Goal: Communication & Community: Answer question/provide support

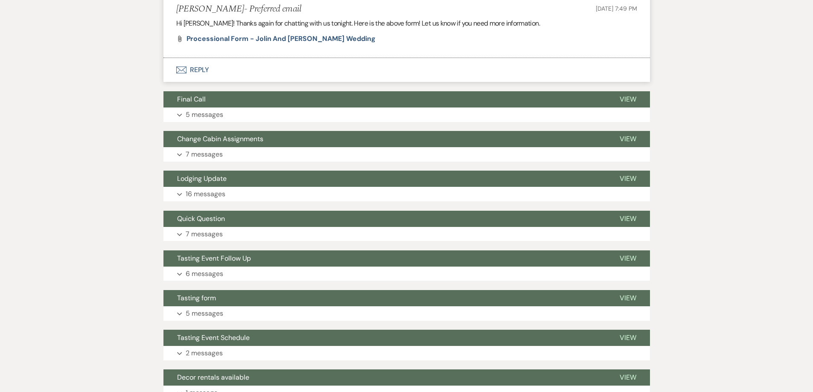
scroll to position [512, 0]
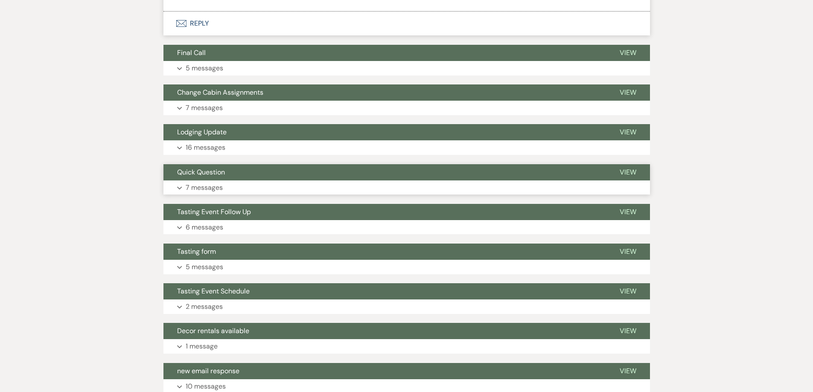
click at [207, 186] on p "7 messages" at bounding box center [204, 187] width 37 height 11
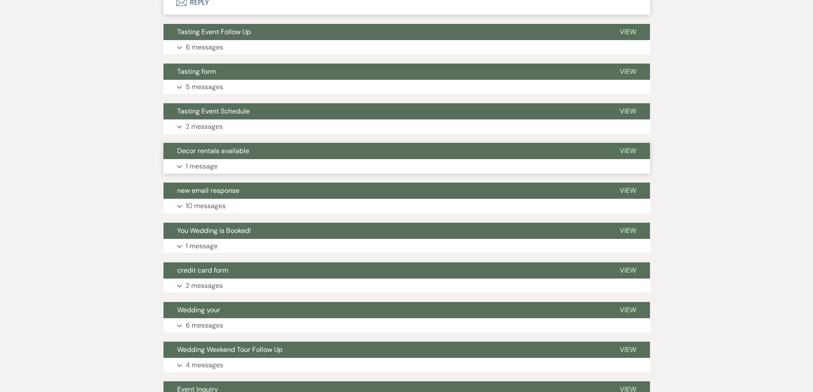
scroll to position [1322, 0]
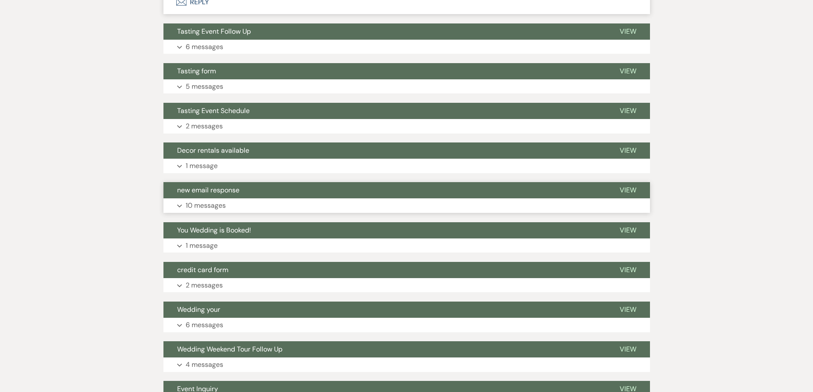
click at [209, 203] on p "10 messages" at bounding box center [206, 205] width 40 height 11
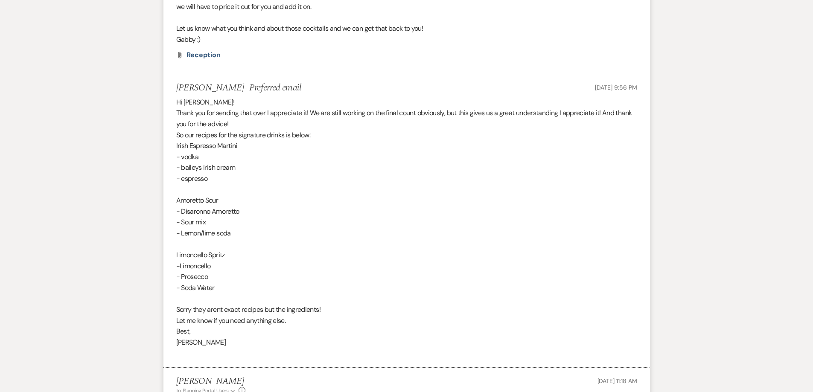
scroll to position [2560, 0]
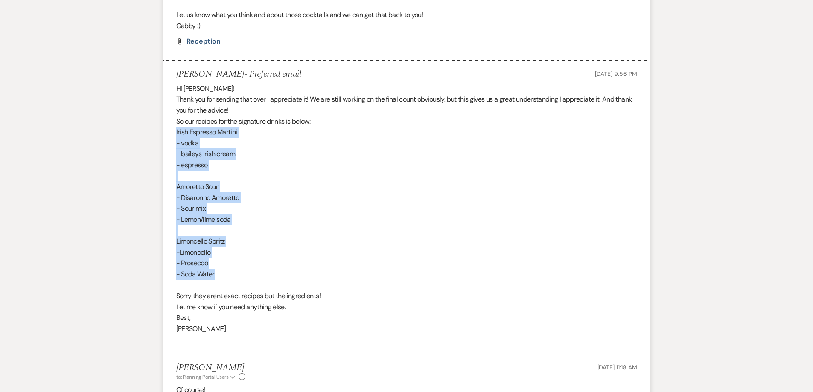
drag, startPoint x: 175, startPoint y: 121, endPoint x: 310, endPoint y: 261, distance: 194.3
click at [310, 261] on li "[PERSON_NAME]- Preferred email [DATE] 9:56 PM Hi [PERSON_NAME]! Thank you for s…" at bounding box center [406, 208] width 486 height 294
copy div "Irish Espresso Martini - vodka - baileys irish cream - espresso Amoretto Sour -…"
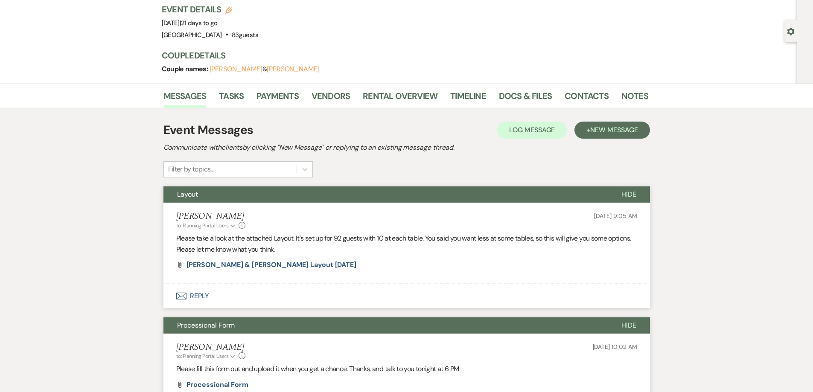
scroll to position [43, 0]
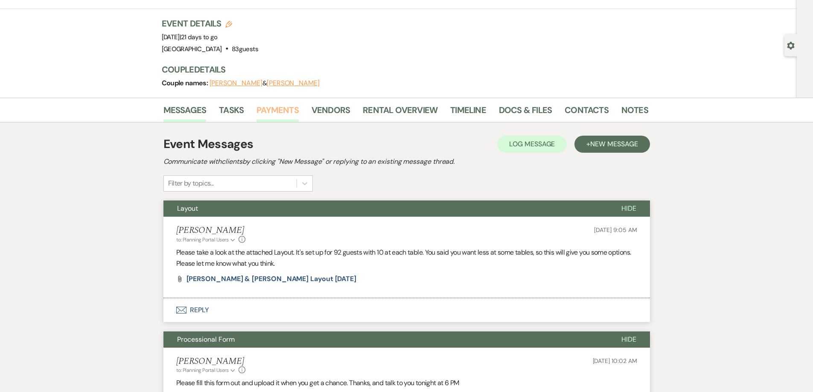
click at [268, 113] on link "Payments" at bounding box center [277, 112] width 42 height 19
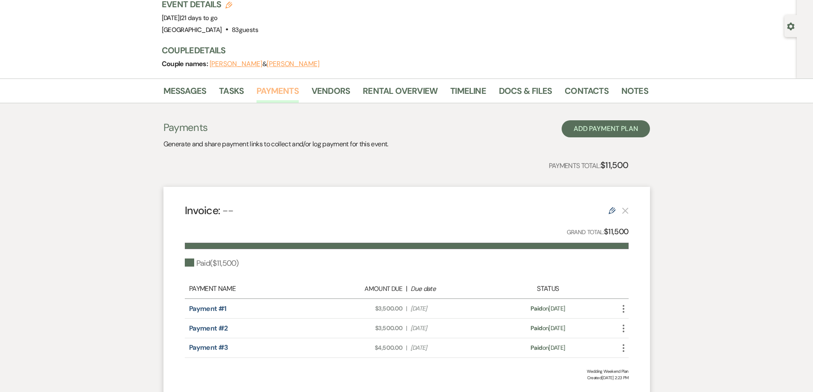
scroll to position [131, 0]
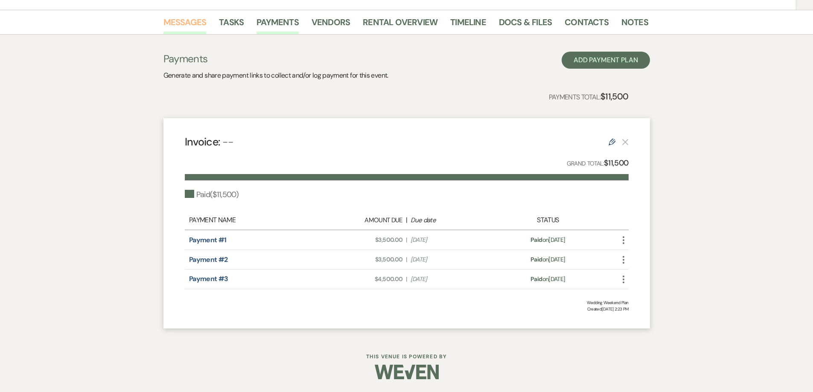
click at [182, 15] on link "Messages" at bounding box center [184, 24] width 43 height 19
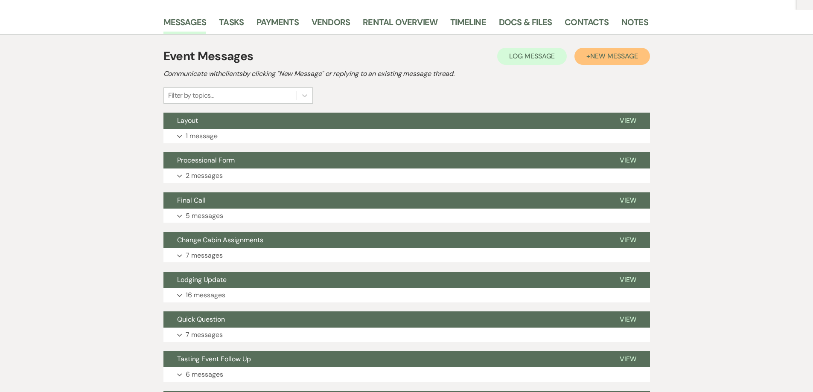
click at [601, 57] on span "New Message" at bounding box center [613, 56] width 47 height 9
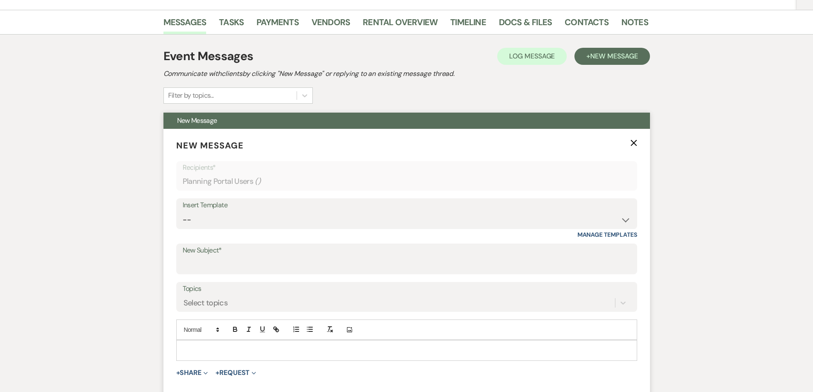
click at [221, 256] on label "New Subject*" at bounding box center [407, 250] width 448 height 12
click at [221, 257] on input "New Subject*" at bounding box center [407, 265] width 448 height 17
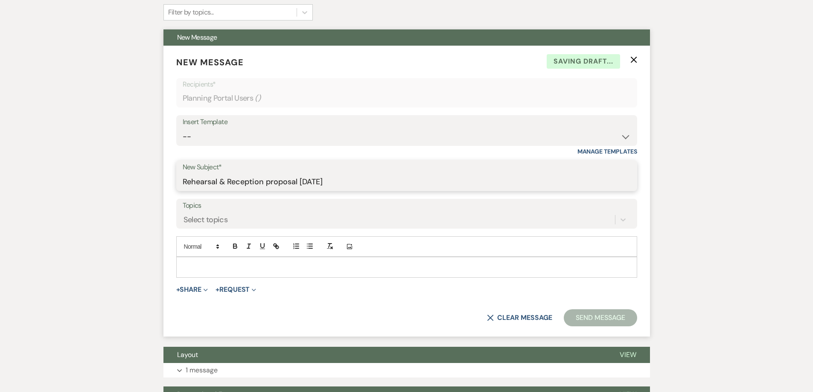
scroll to position [216, 0]
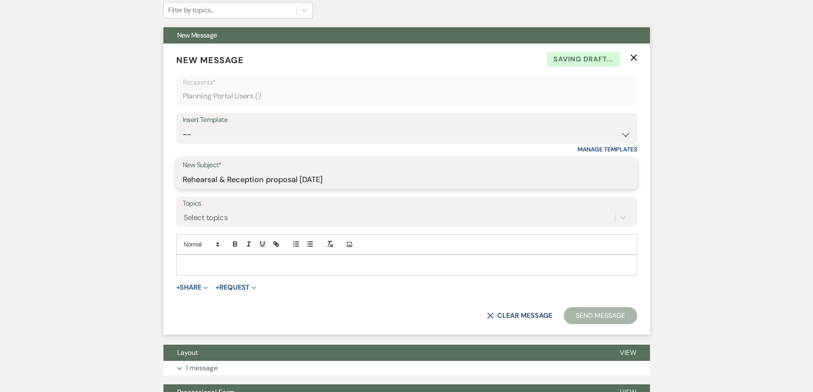
type input "Rehearsal & Reception proposal [DATE]"
click at [290, 266] on p at bounding box center [406, 264] width 447 height 9
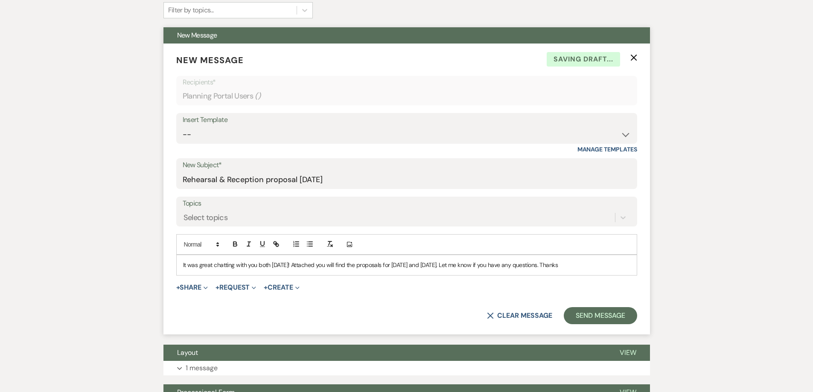
click at [328, 268] on p "It was great chatting with you both [DATE]! Attached you will find the proposal…" at bounding box center [406, 264] width 447 height 9
click at [451, 263] on p "It was great chatting with you both [DATE]! I've attached the proposals for [DA…" at bounding box center [406, 264] width 447 height 9
click at [180, 289] on span "+" at bounding box center [178, 287] width 4 height 7
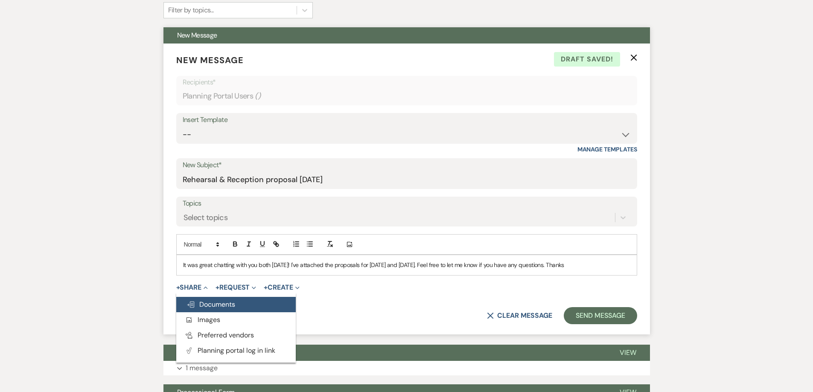
drag, startPoint x: 192, startPoint y: 295, endPoint x: 198, endPoint y: 305, distance: 11.1
click at [198, 305] on ul "Doc Upload Documents Add Photo Images Pref Vendors Preferred vendors Plan Porta…" at bounding box center [235, 328] width 119 height 70
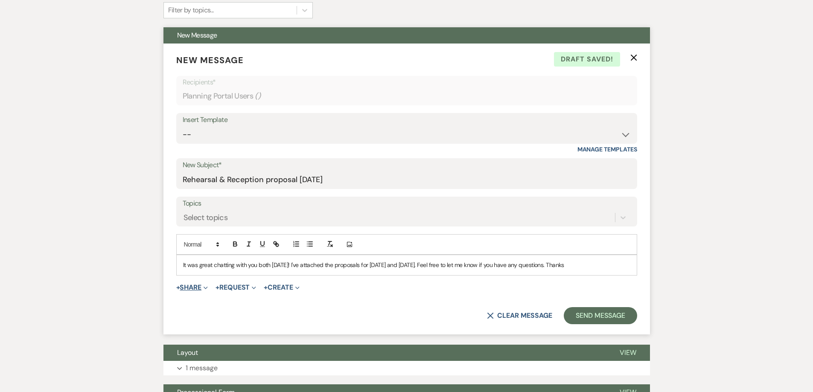
click at [190, 289] on button "+ Share Expand" at bounding box center [192, 287] width 32 height 7
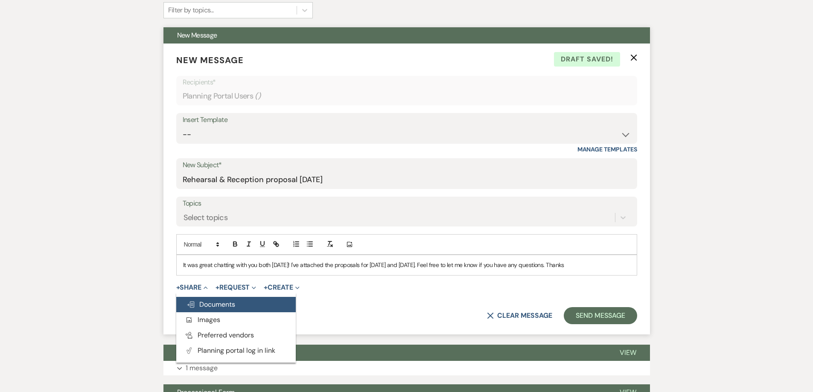
click at [197, 300] on span "Doc Upload Documents" at bounding box center [210, 304] width 49 height 9
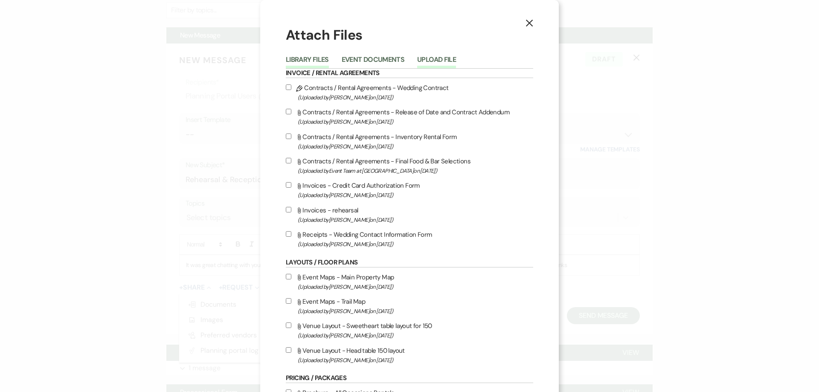
click at [440, 67] on button "Upload File" at bounding box center [436, 62] width 39 height 12
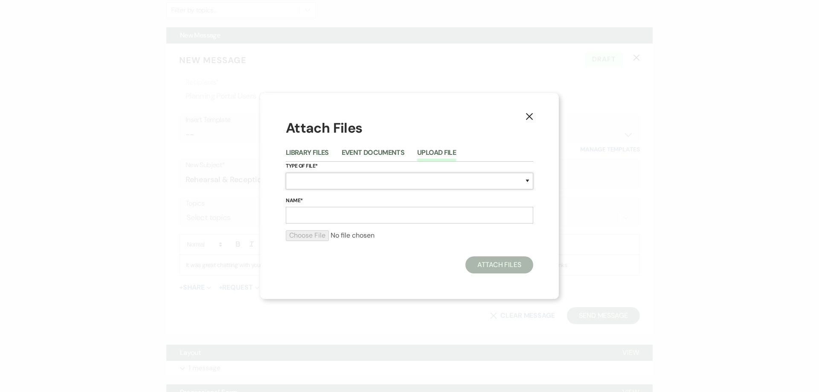
click at [314, 179] on select "Special Event Insurance Vendor Certificate of Insurance Contracts / Rental Agre…" at bounding box center [409, 181] width 247 height 17
select select "22"
click at [286, 173] on select "Special Event Insurance Vendor Certificate of Insurance Contracts / Rental Agre…" at bounding box center [409, 181] width 247 height 17
click at [321, 221] on input "Name*" at bounding box center [409, 215] width 247 height 17
type input "Rehearsal Proposal [DATE]"
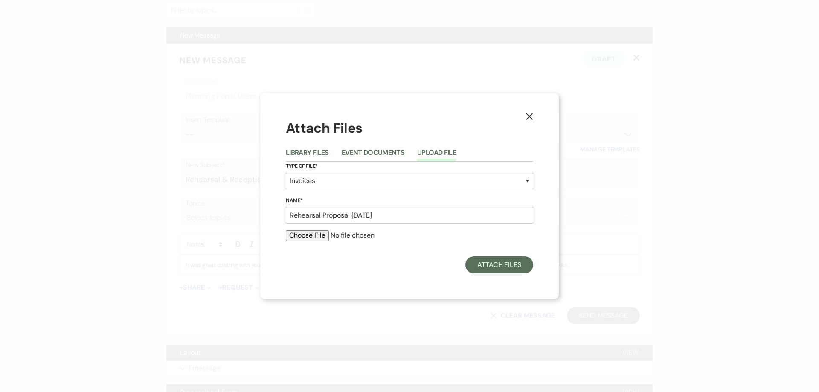
click at [318, 233] on input "file" at bounding box center [409, 235] width 247 height 10
type input "C:\fakepath\[PERSON_NAME] & [PERSON_NAME] Rehearsal Proposal [DATE].pdf"
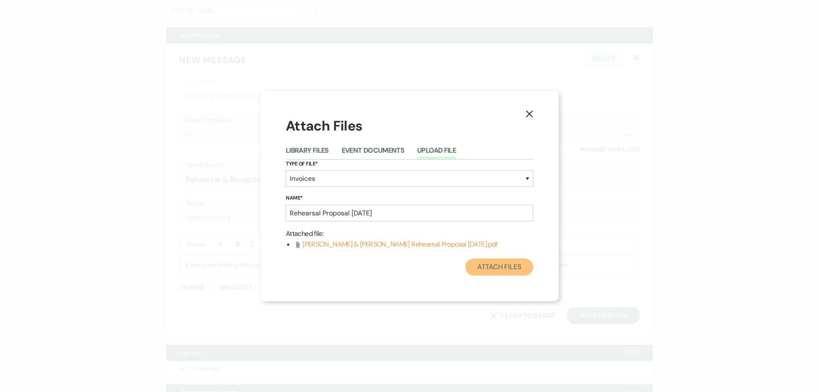
click at [493, 264] on button "Attach Files" at bounding box center [499, 267] width 68 height 17
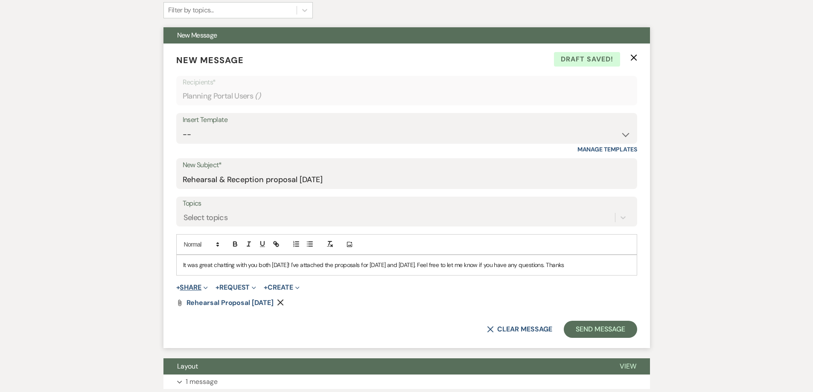
click at [194, 285] on button "+ Share Expand" at bounding box center [192, 287] width 32 height 7
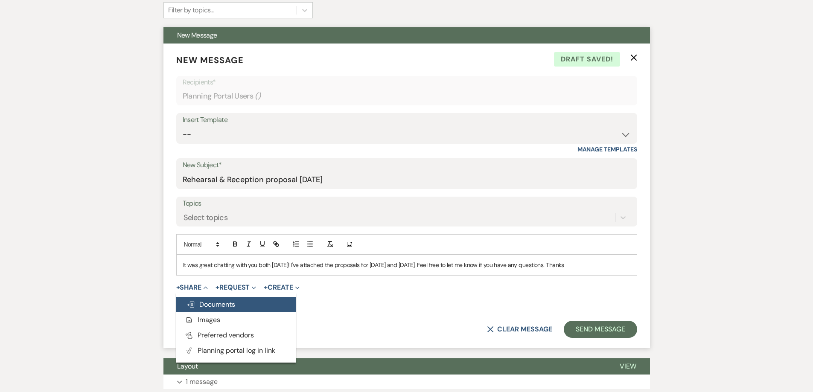
click at [206, 302] on span "Doc Upload Documents" at bounding box center [210, 304] width 49 height 9
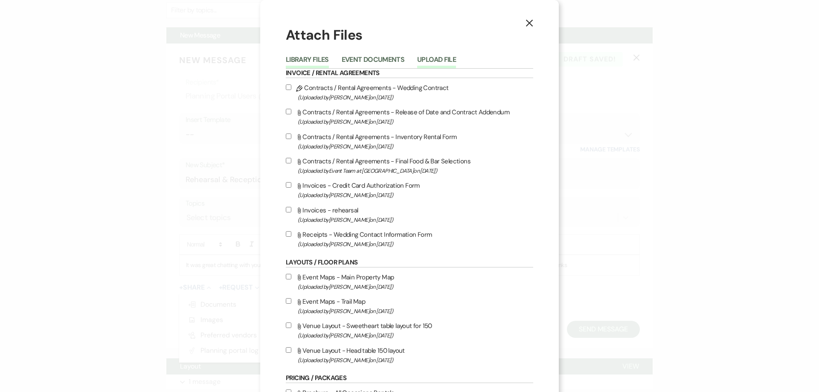
click at [432, 57] on button "Upload File" at bounding box center [436, 62] width 39 height 12
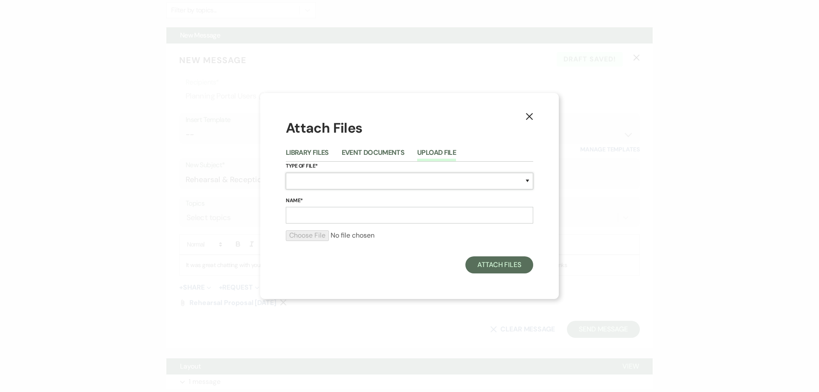
click at [313, 177] on select "Special Event Insurance Vendor Certificate of Insurance Contracts / Rental Agre…" at bounding box center [409, 181] width 247 height 17
select select "22"
click at [286, 173] on select "Special Event Insurance Vendor Certificate of Insurance Contracts / Rental Agre…" at bounding box center [409, 181] width 247 height 17
click at [322, 213] on input "Name*" at bounding box center [409, 215] width 247 height 17
type input "Reception Proposal [DATE]"
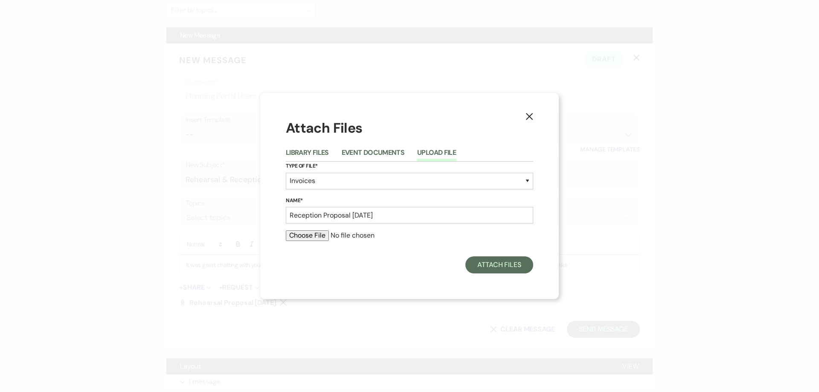
click at [304, 238] on input "file" at bounding box center [409, 235] width 247 height 10
type input "C:\fakepath\[PERSON_NAME] & [PERSON_NAME] Reception Proposal [DATE].pdf"
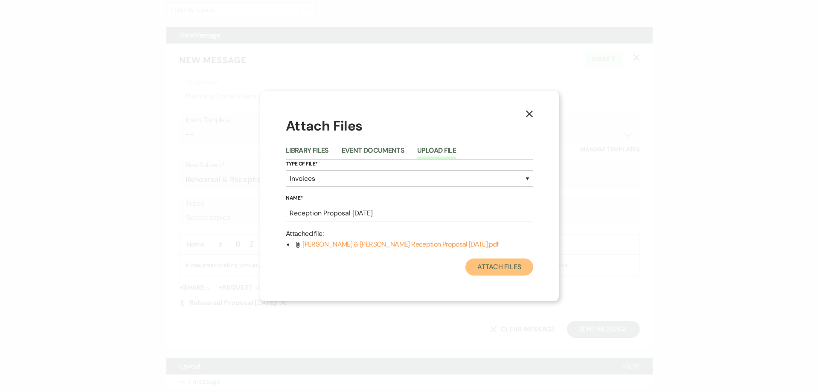
click at [522, 265] on button "Attach Files" at bounding box center [499, 267] width 68 height 17
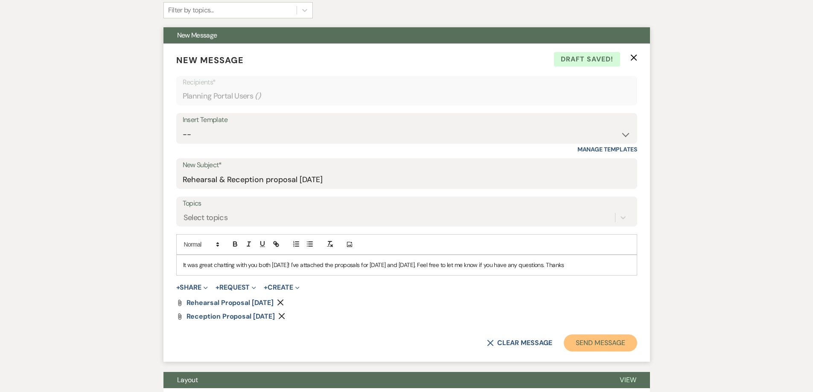
click at [583, 343] on button "Send Message" at bounding box center [600, 342] width 73 height 17
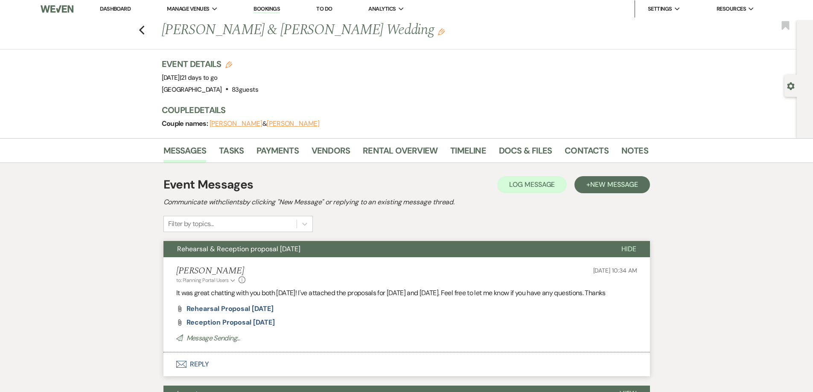
scroll to position [0, 0]
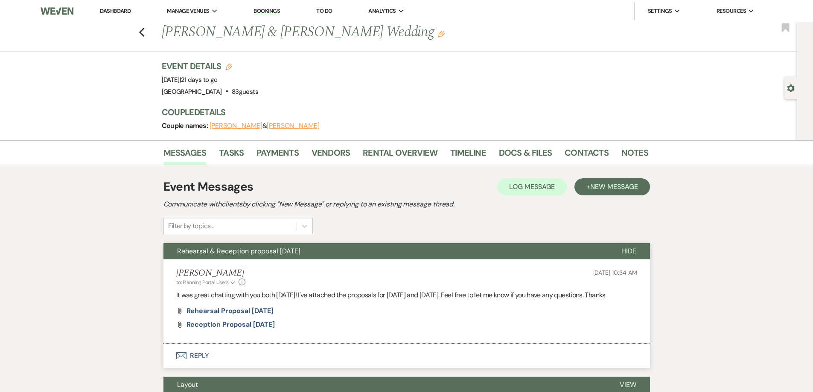
click at [148, 35] on div "Previous [PERSON_NAME] & [PERSON_NAME] Wedding Edit Bookmark" at bounding box center [396, 36] width 801 height 29
click at [145, 33] on icon "Previous" at bounding box center [142, 32] width 6 height 10
select select "7"
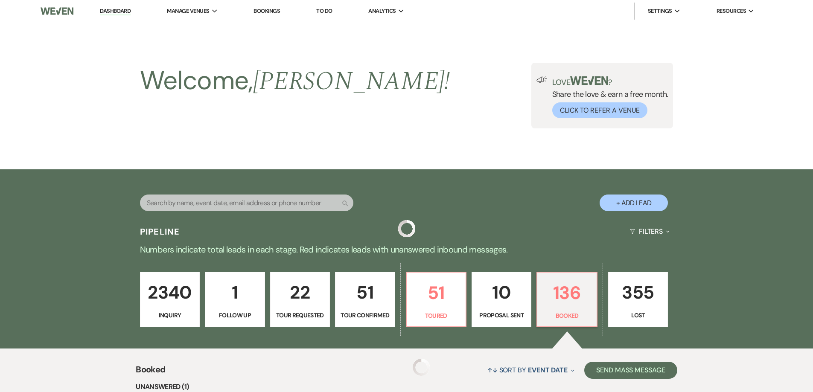
scroll to position [256, 0]
